Goal: Task Accomplishment & Management: Manage account settings

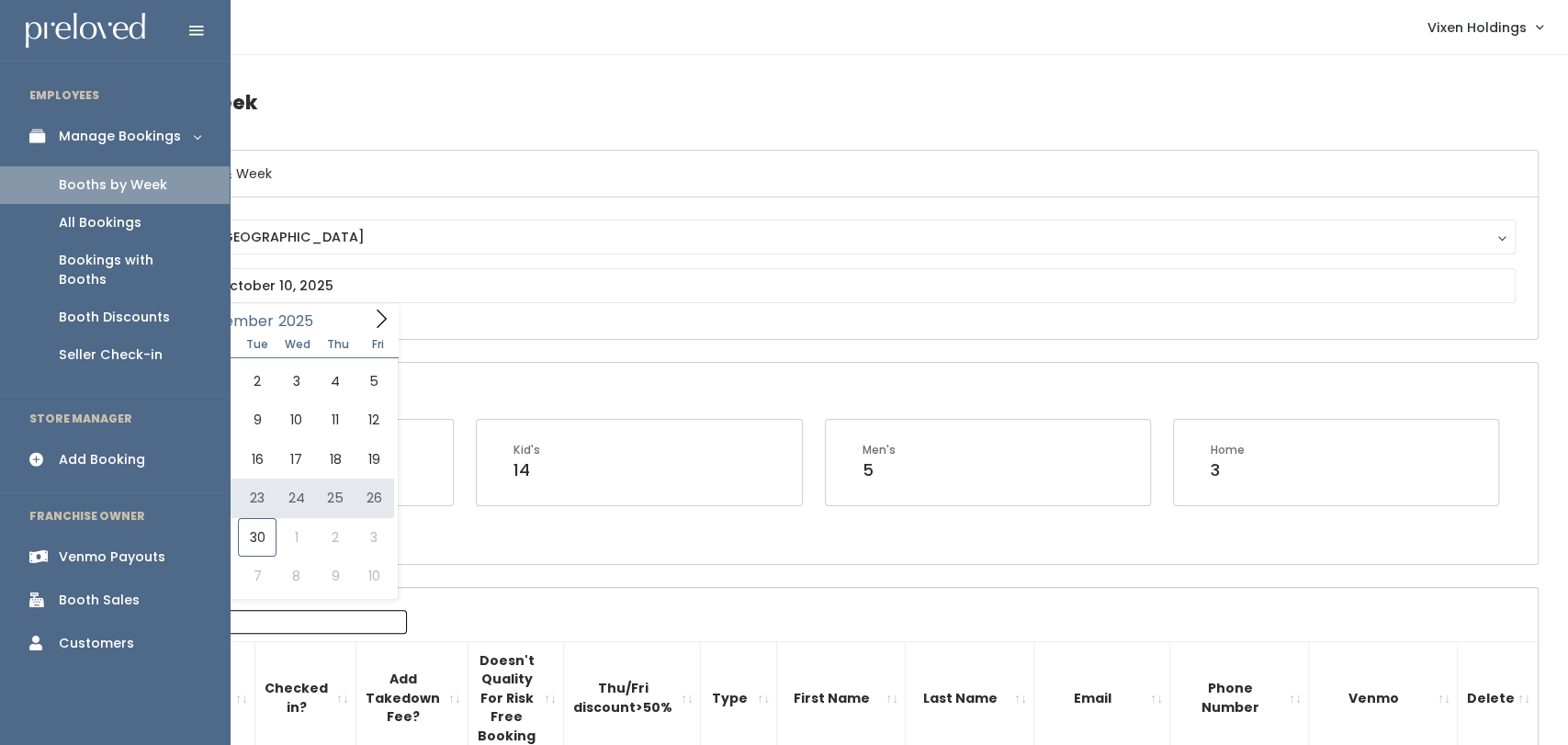
click at [143, 308] on div "Booth Discounts" at bounding box center [114, 317] width 111 height 20
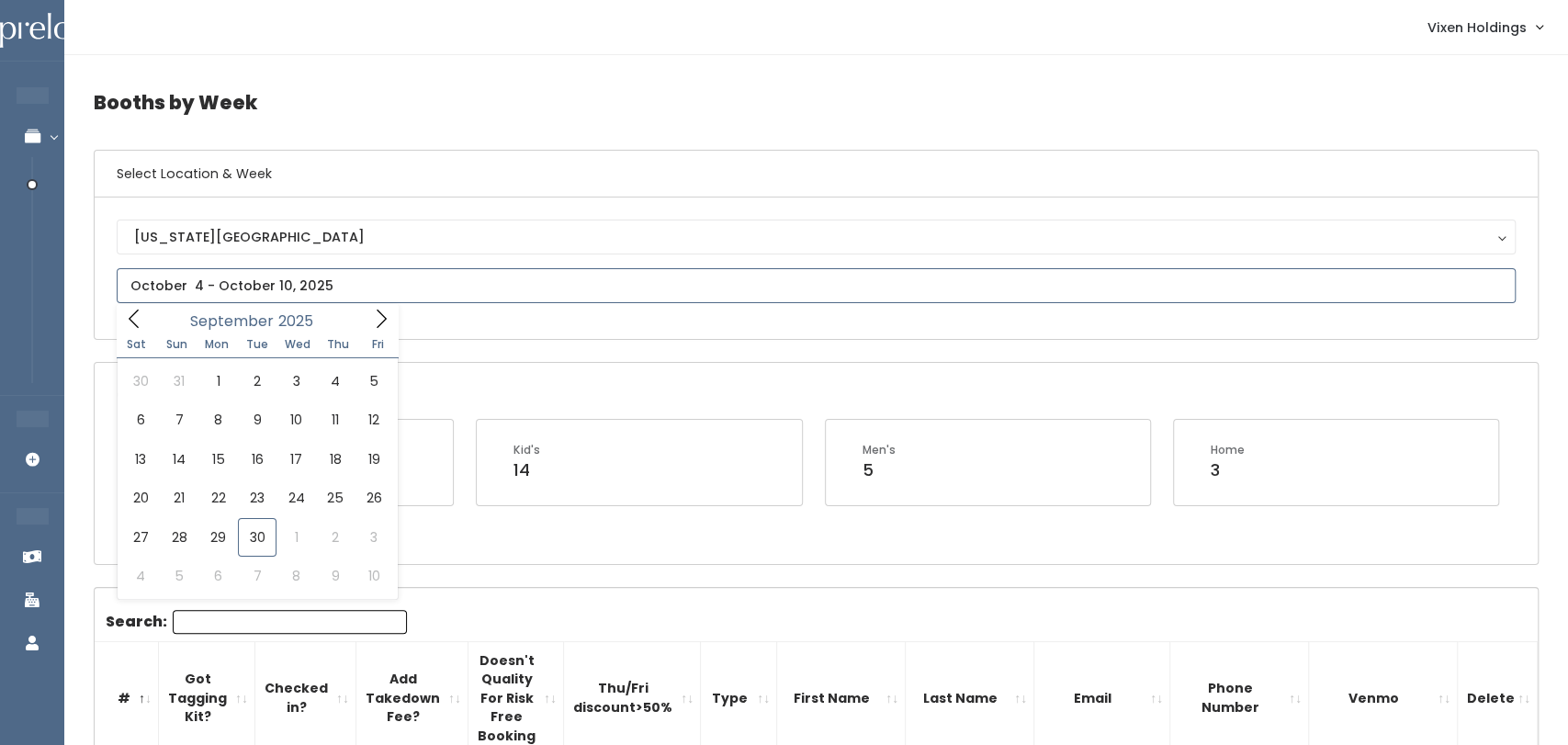
click at [559, 291] on input "text" at bounding box center [816, 285] width 1399 height 35
type input "[DATE] to [DATE]"
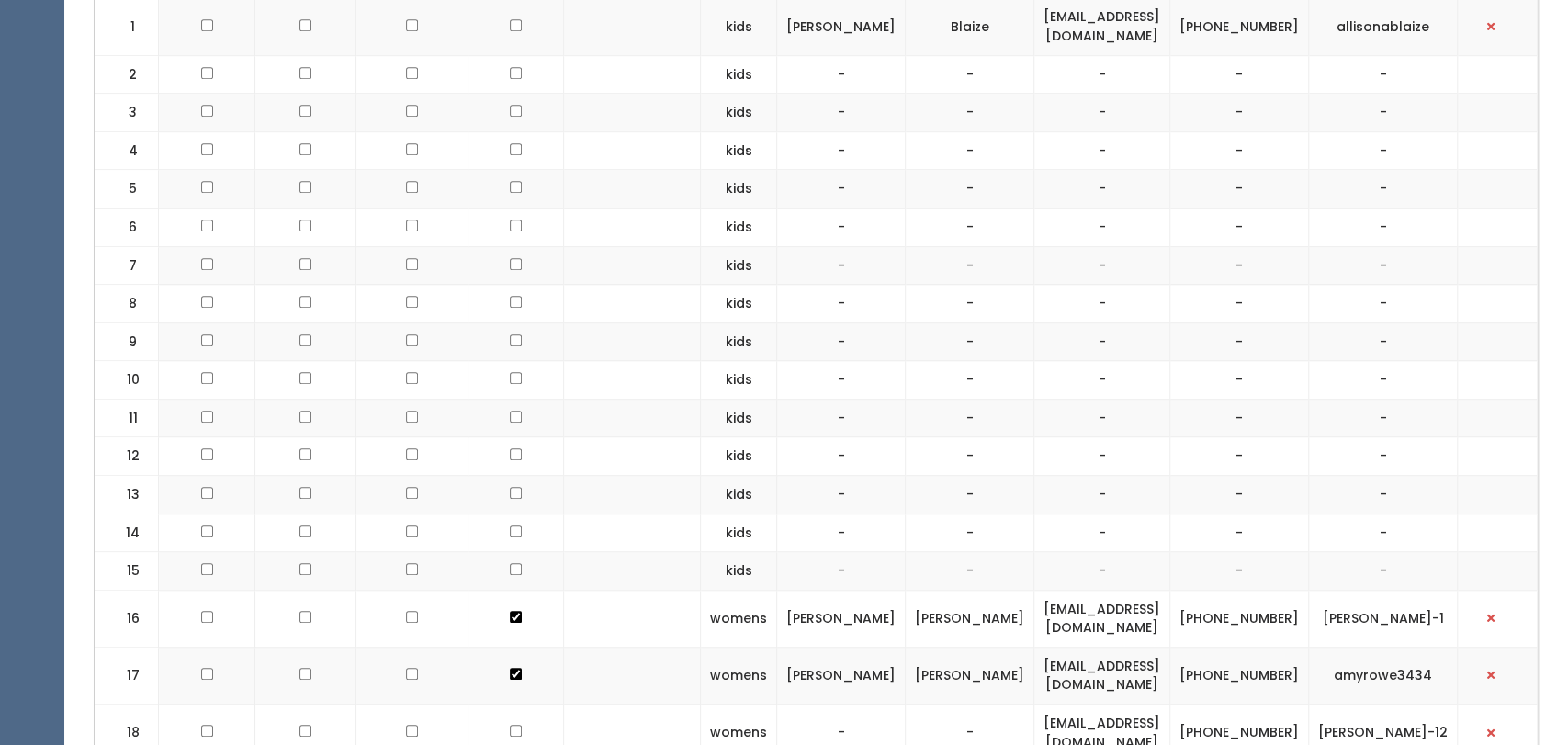
scroll to position [753, 0]
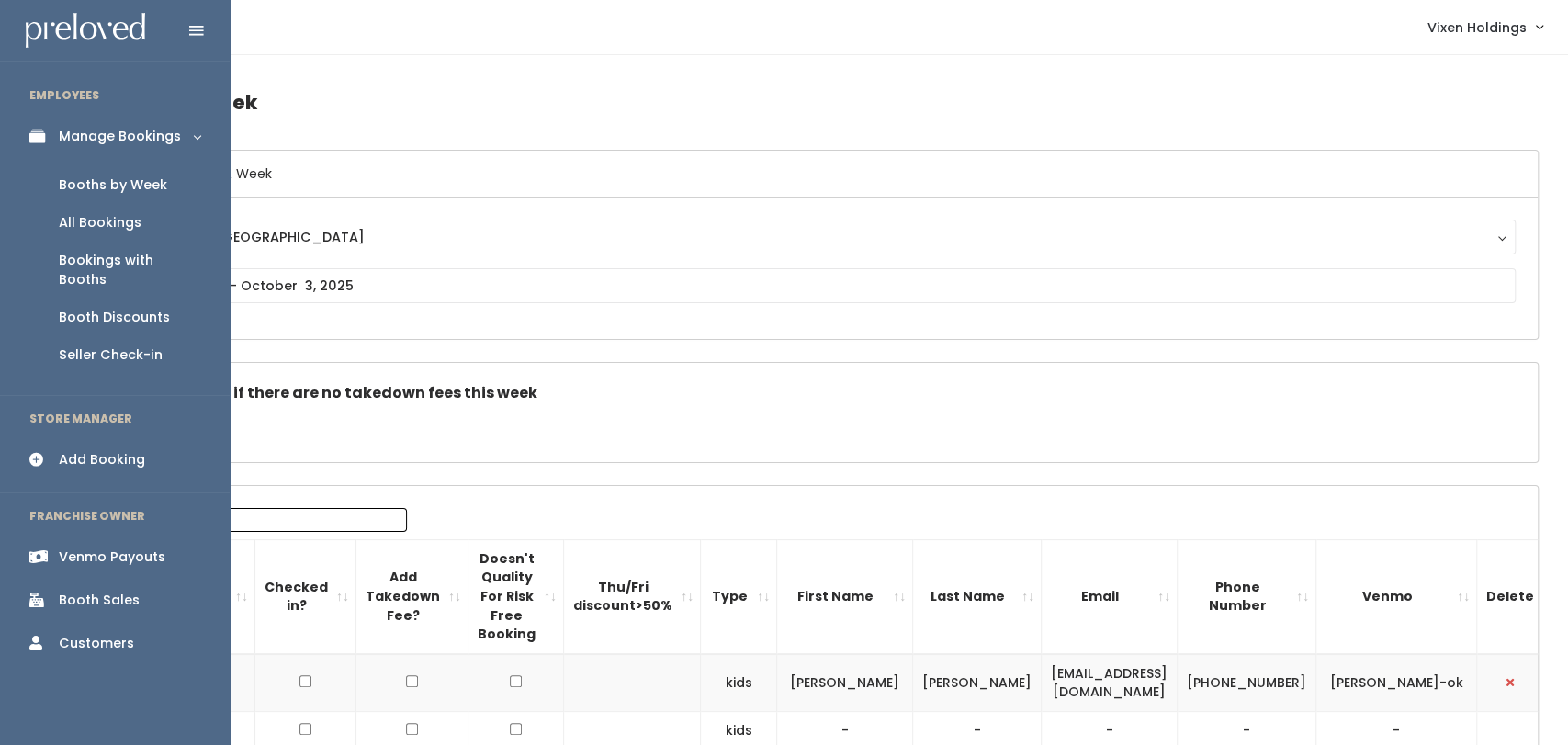
click at [130, 308] on div "Booth Discounts" at bounding box center [114, 317] width 111 height 20
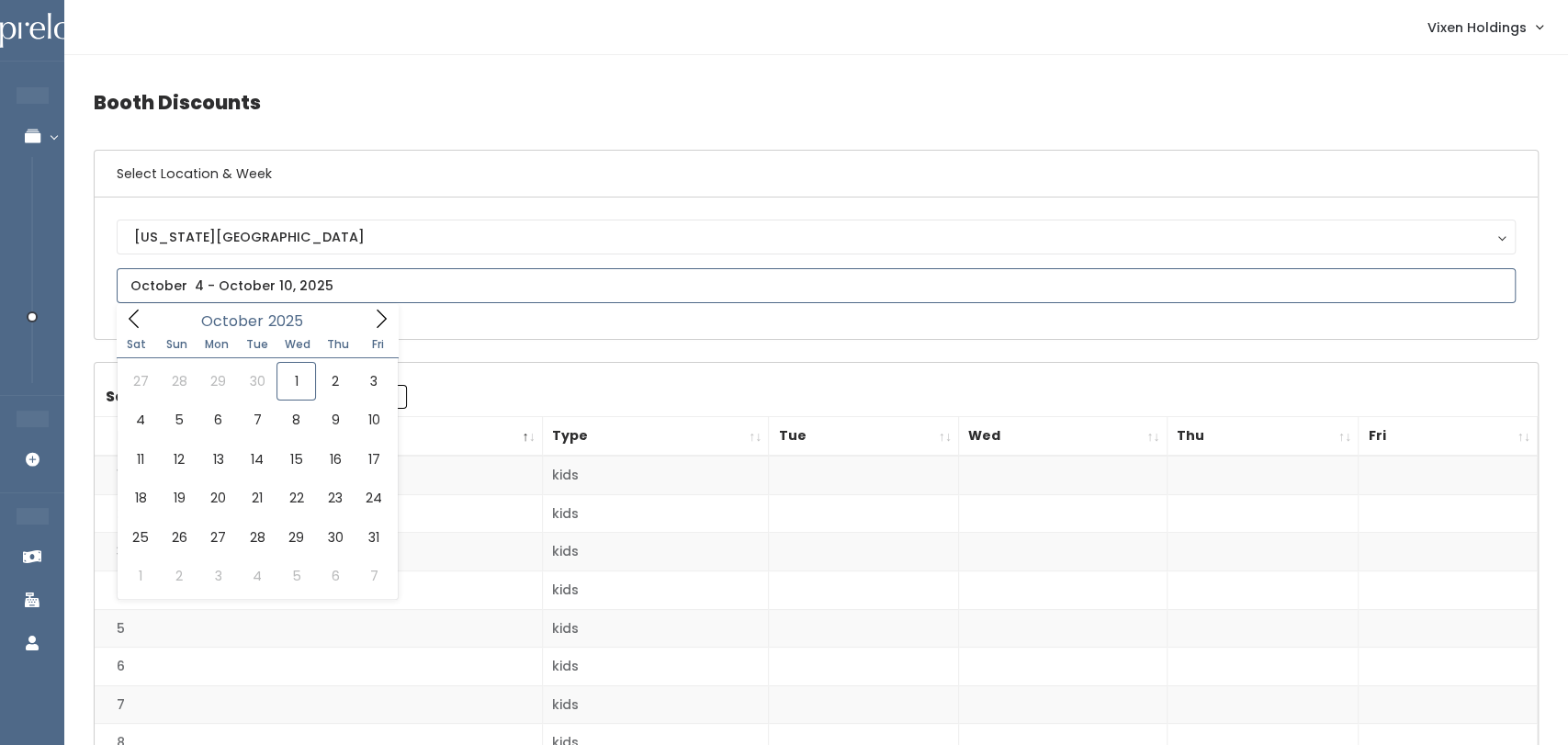
type input "[DATE] to [DATE]"
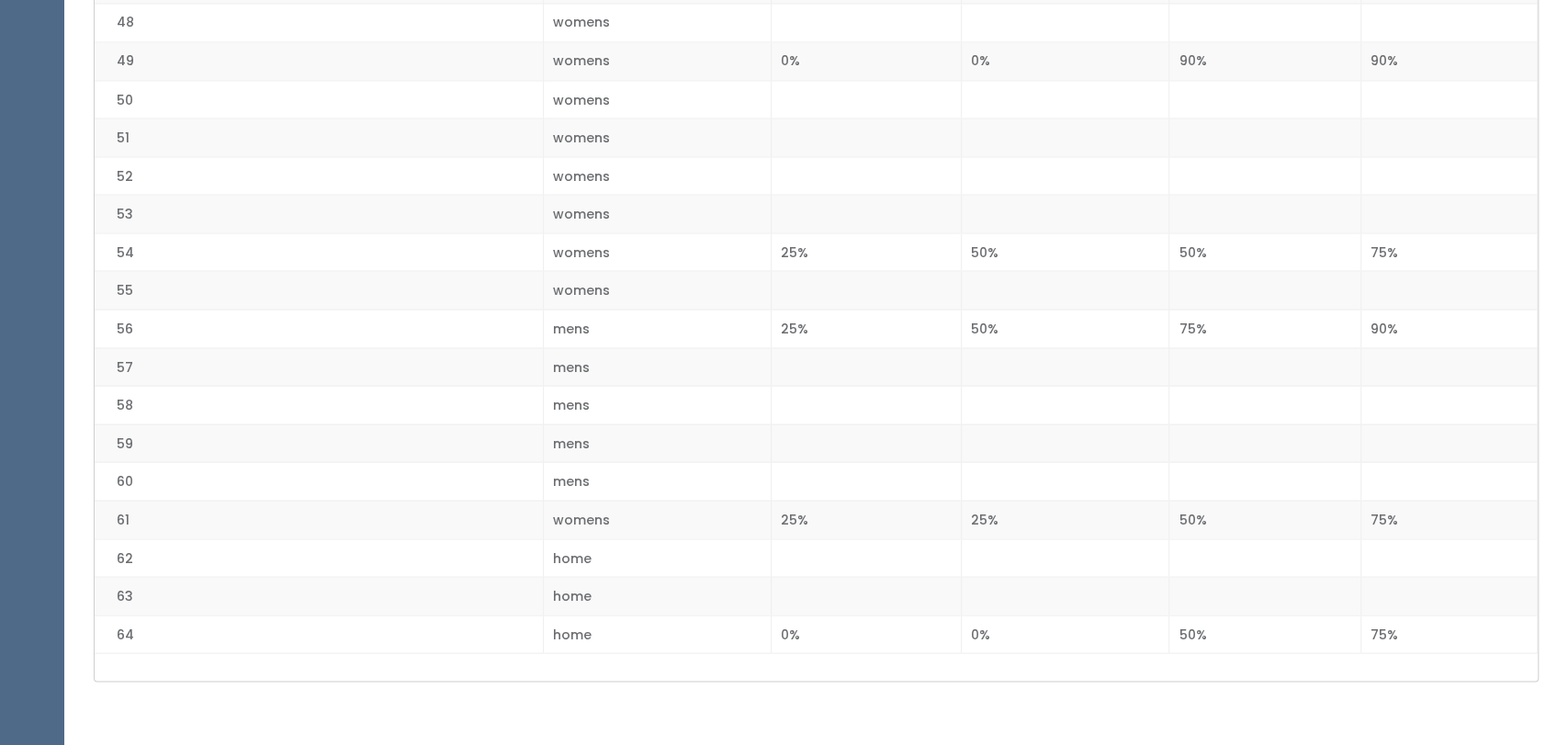
scroll to position [2285, 0]
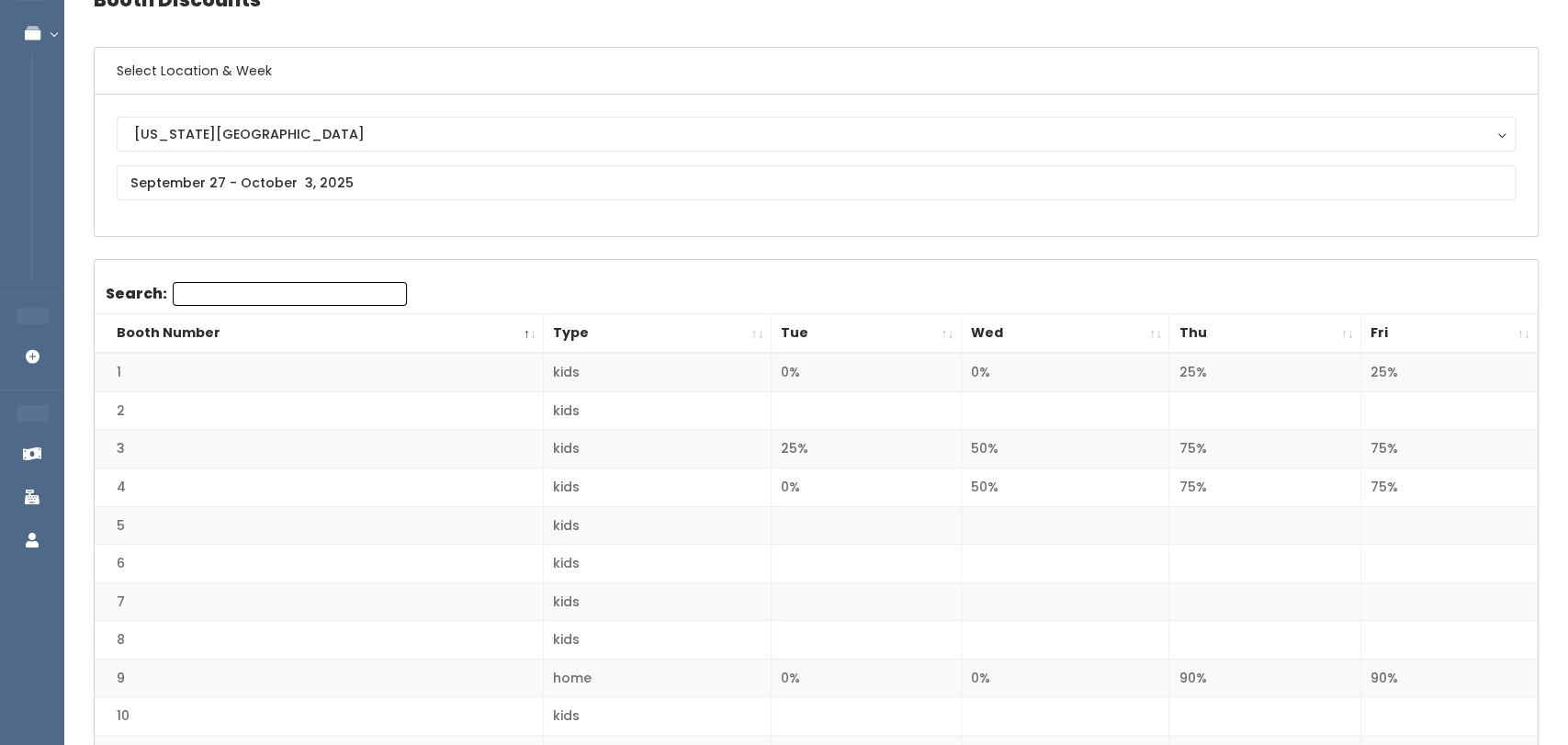
scroll to position [120, 0]
